Goal: Check status: Check status

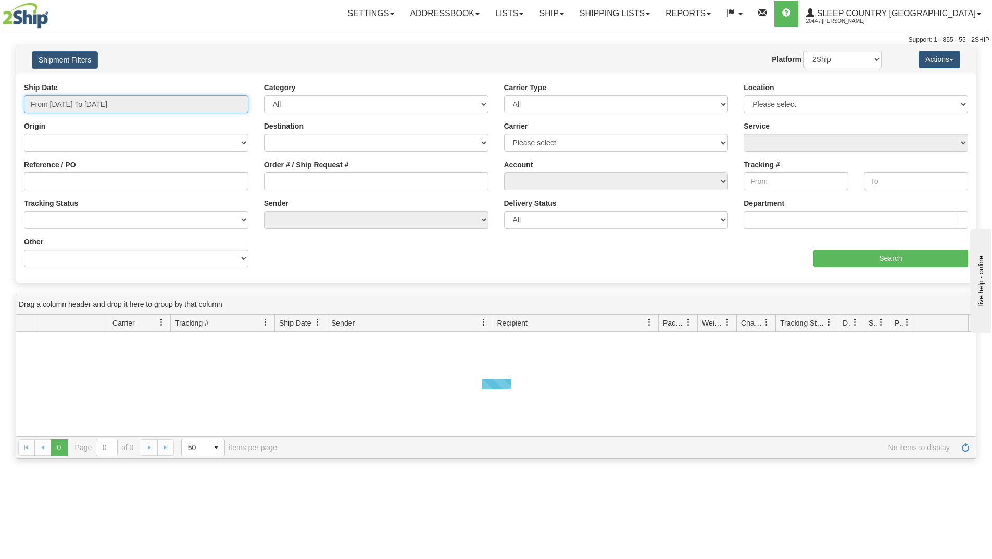
click at [196, 98] on input "From [DATE] To [DATE]" at bounding box center [136, 104] width 224 height 18
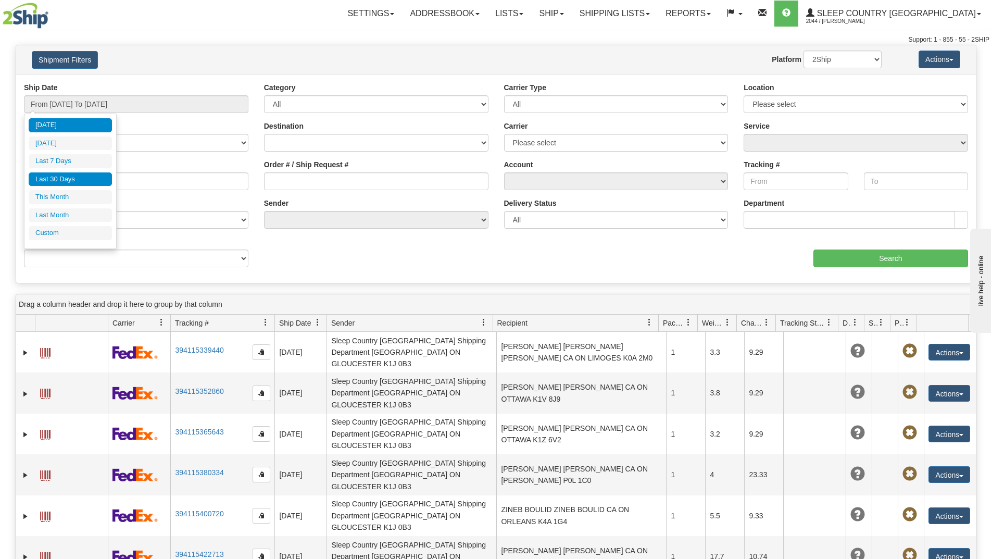
click at [81, 176] on li "Last 30 Days" at bounding box center [70, 179] width 83 height 14
type input "From [DATE] To [DATE]"
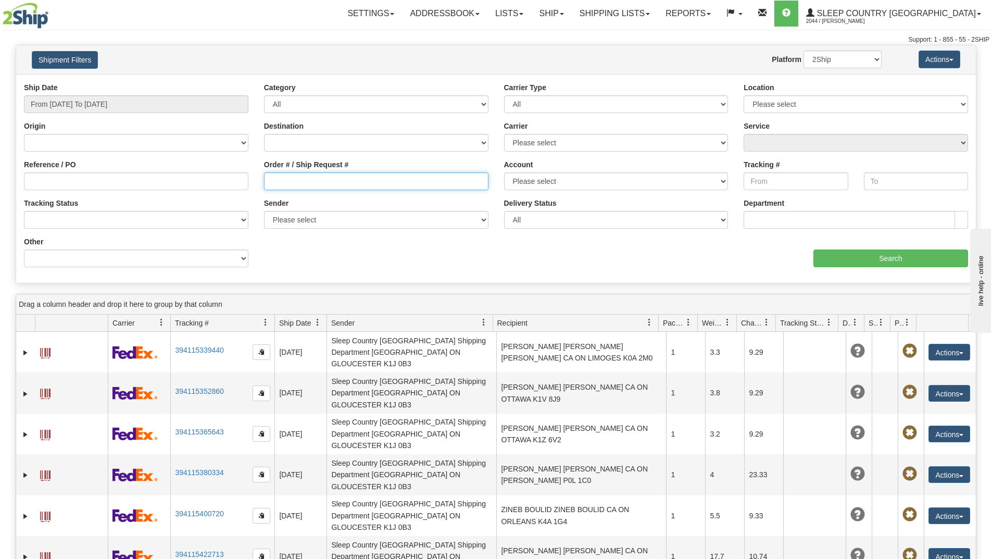
click at [296, 183] on input "Order # / Ship Request #" at bounding box center [376, 181] width 224 height 18
paste input "9002I147297"
type input "9002I147297"
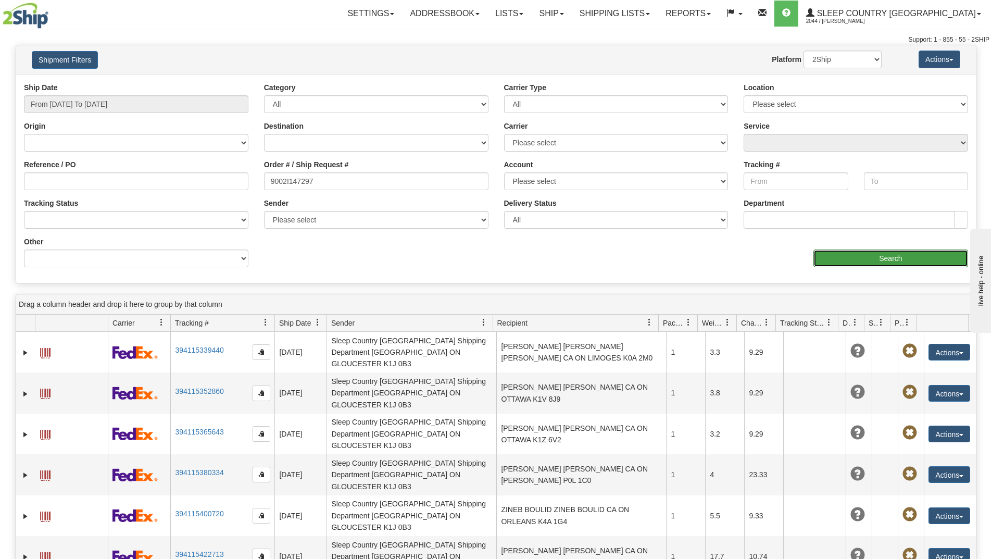
click at [849, 259] on input "Search" at bounding box center [890, 258] width 155 height 18
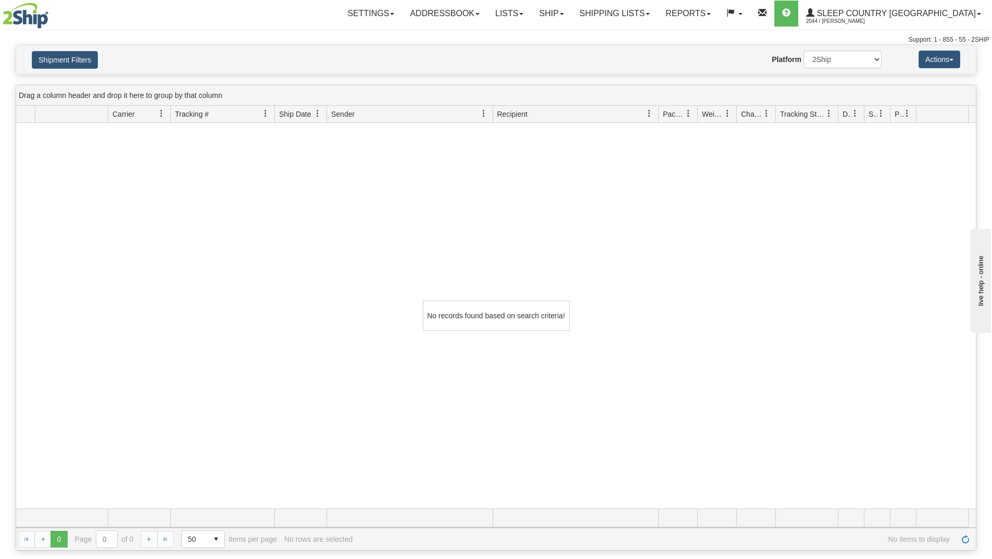
click at [843, 238] on div "No records found based on search criteria!" at bounding box center [496, 315] width 960 height 385
